Goal: Information Seeking & Learning: Learn about a topic

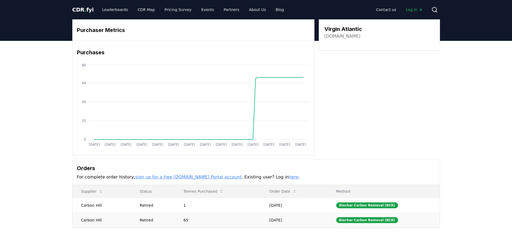
click at [189, 220] on td "65" at bounding box center [218, 220] width 86 height 15
drag, startPoint x: 147, startPoint y: 222, endPoint x: 101, endPoint y: 222, distance: 45.5
click at [146, 222] on div "Retired" at bounding box center [155, 220] width 31 height 5
click at [95, 221] on td "Carbon Hill" at bounding box center [102, 220] width 59 height 15
click at [79, 221] on td "Carbon Hill" at bounding box center [102, 220] width 59 height 15
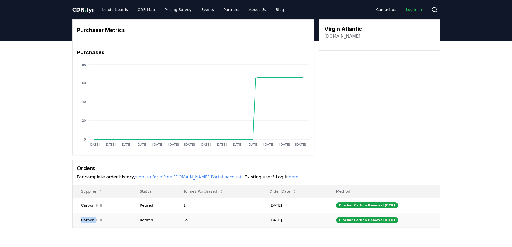
click at [79, 221] on td "Carbon Hill" at bounding box center [102, 220] width 59 height 15
click at [89, 221] on td "Carbon Hill" at bounding box center [102, 220] width 59 height 15
click at [277, 224] on td "[DATE]" at bounding box center [294, 220] width 67 height 15
click at [365, 219] on div "Biochar Carbon Removal (BCR)" at bounding box center [367, 220] width 62 height 6
click at [56, 210] on div "Purchaser Metrics Purchases [DATE] [DATE] [DATE] [DATE] [DATE] [DATE] [DATE] [D…" at bounding box center [256, 145] width 512 height 209
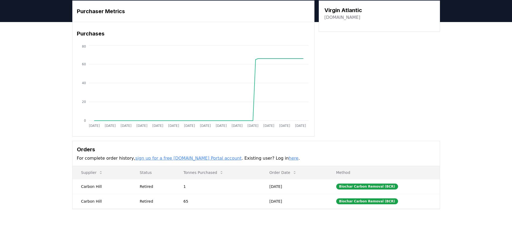
scroll to position [27, 0]
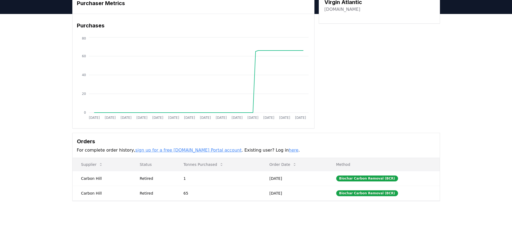
drag, startPoint x: 244, startPoint y: 8, endPoint x: 242, endPoint y: 10, distance: 2.9
click at [244, 8] on div "Purchaser Metrics" at bounding box center [194, 3] width 242 height 21
click at [93, 179] on td "Carbon Hill" at bounding box center [102, 178] width 59 height 15
